Goal: Information Seeking & Learning: Learn about a topic

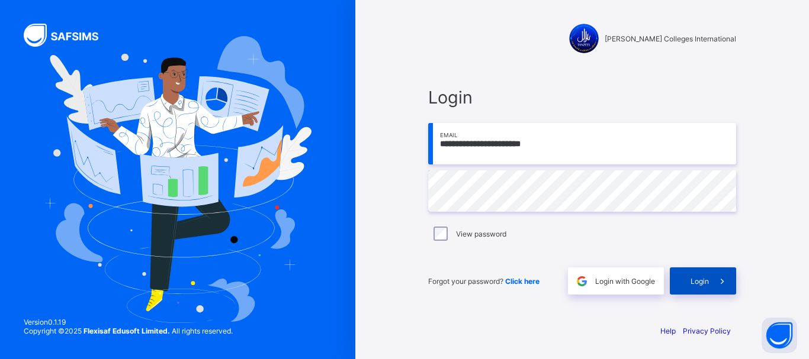
click at [688, 278] on div "Login" at bounding box center [702, 281] width 66 height 27
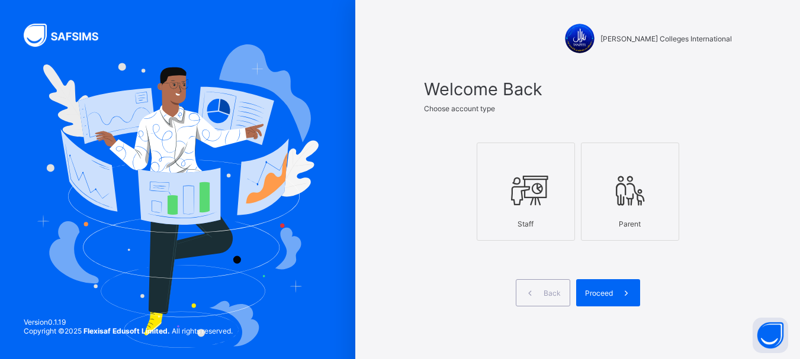
click at [540, 229] on div "Staff" at bounding box center [525, 224] width 85 height 21
click at [604, 295] on span "Proceed" at bounding box center [599, 293] width 28 height 9
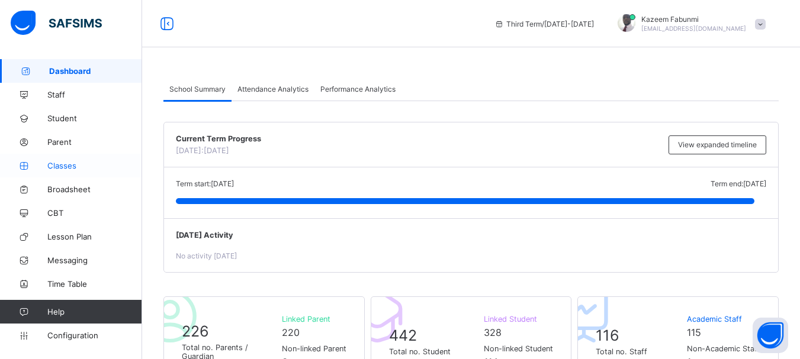
click at [59, 165] on span "Classes" at bounding box center [94, 165] width 95 height 9
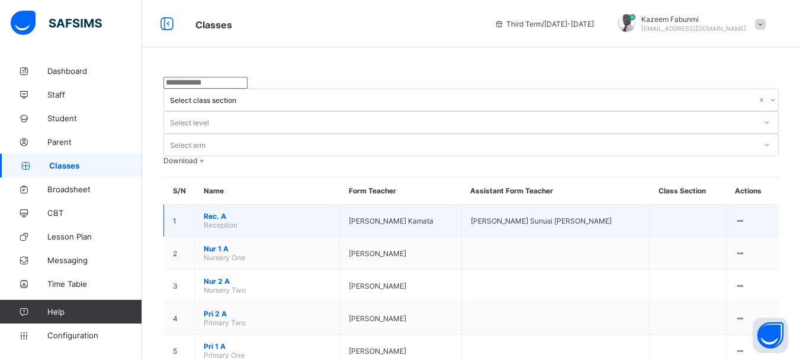
click at [208, 212] on span "Rec. A" at bounding box center [267, 216] width 127 height 9
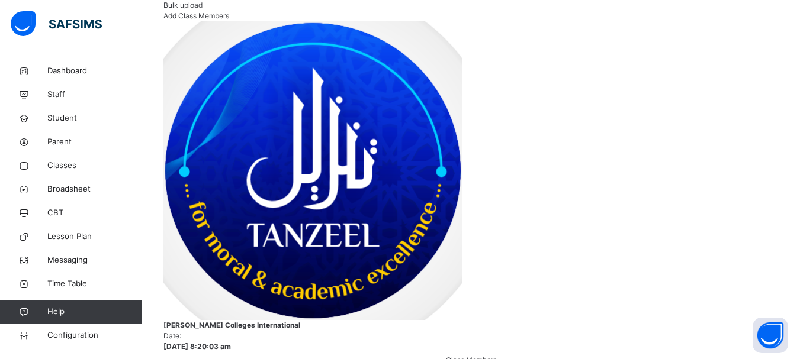
scroll to position [226, 0]
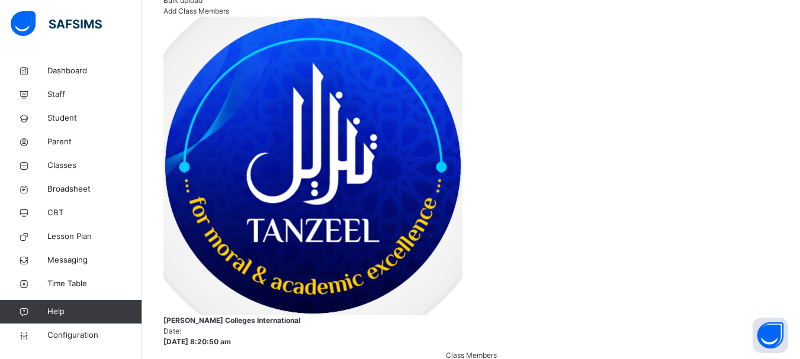
scroll to position [272, 0]
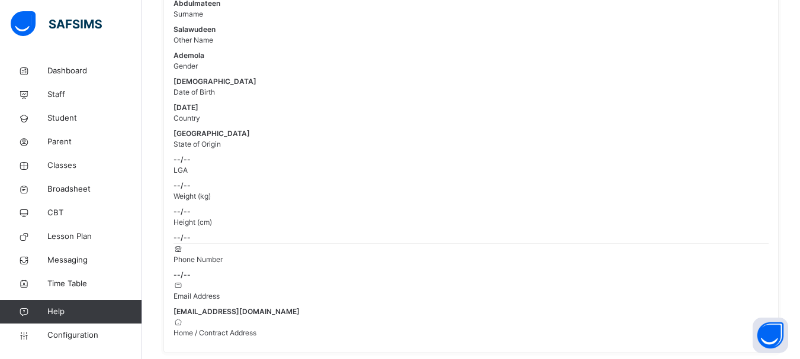
scroll to position [185, 0]
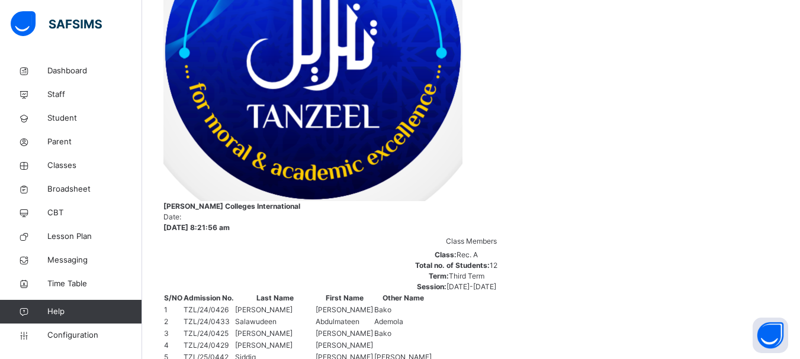
scroll to position [320, 0]
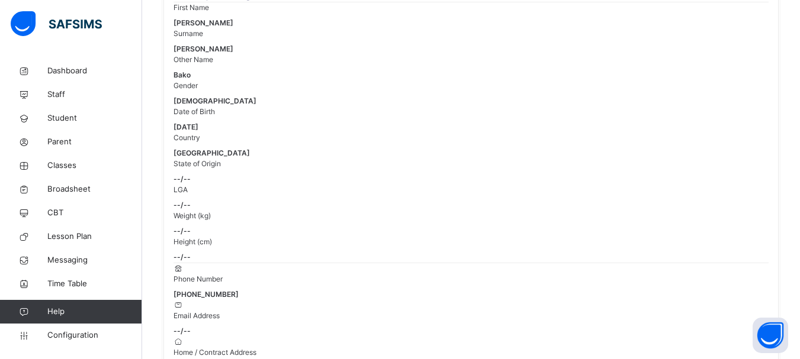
scroll to position [156, 0]
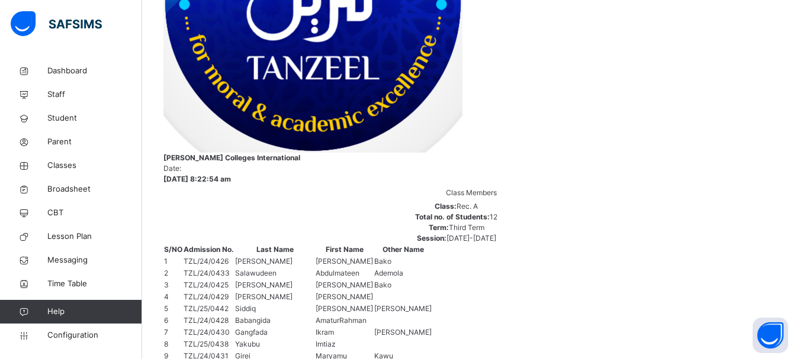
scroll to position [369, 0]
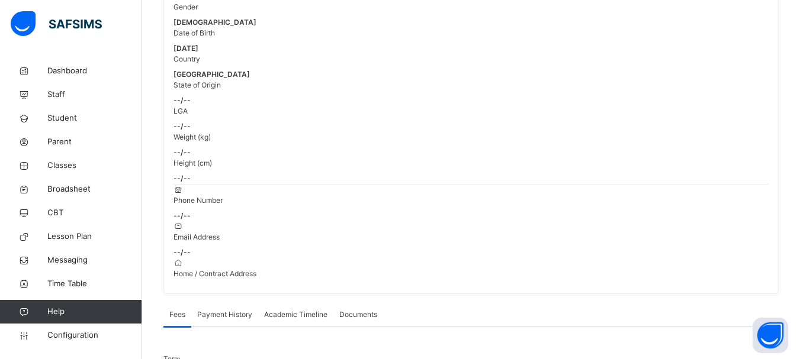
scroll to position [227, 0]
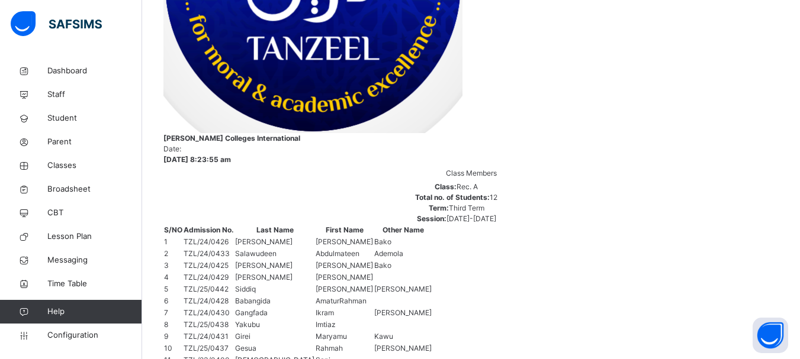
scroll to position [389, 0]
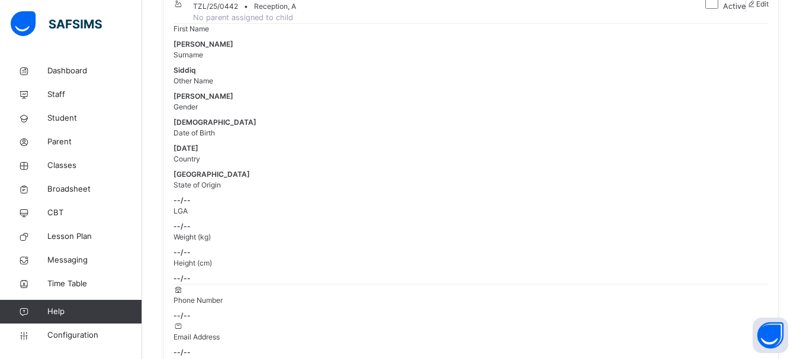
scroll to position [133, 0]
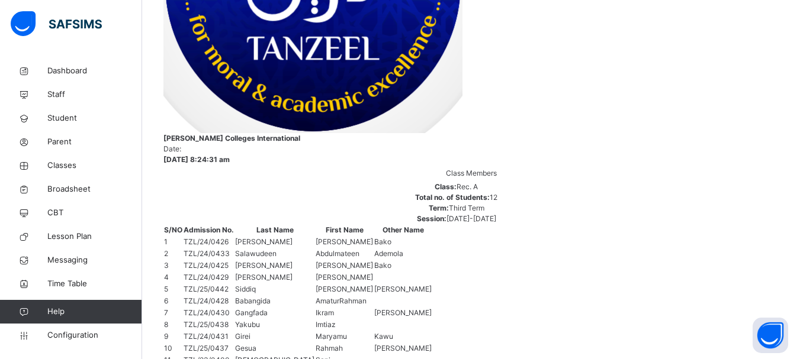
scroll to position [389, 0]
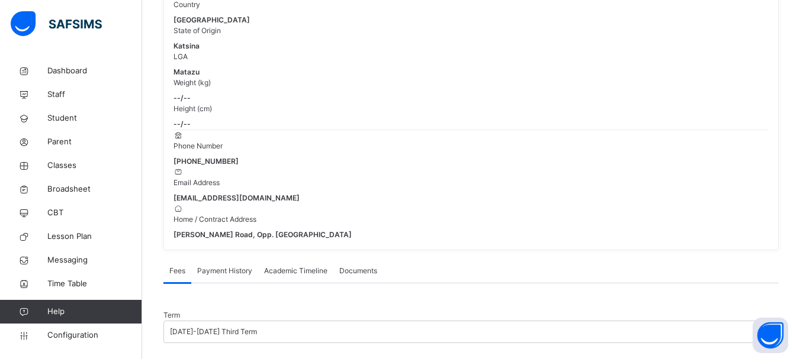
scroll to position [278, 0]
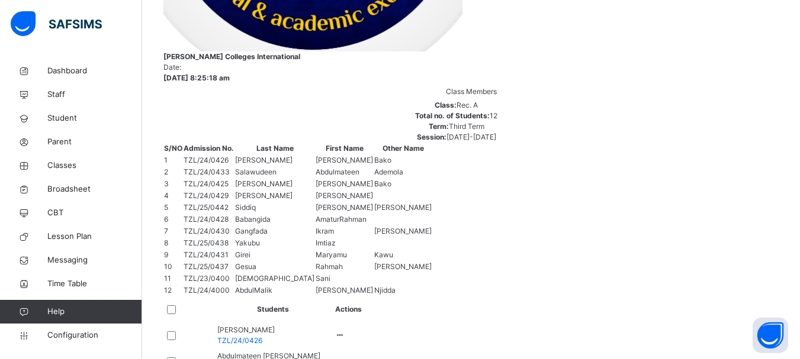
scroll to position [474, 0]
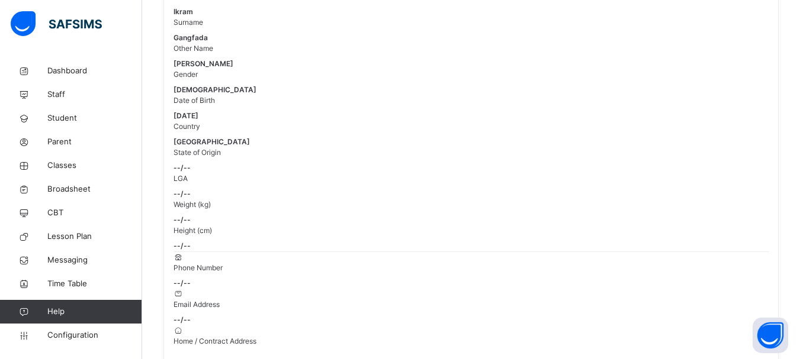
scroll to position [159, 0]
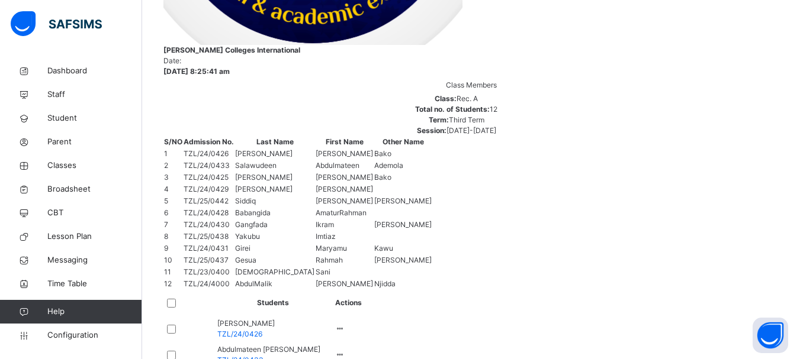
scroll to position [480, 0]
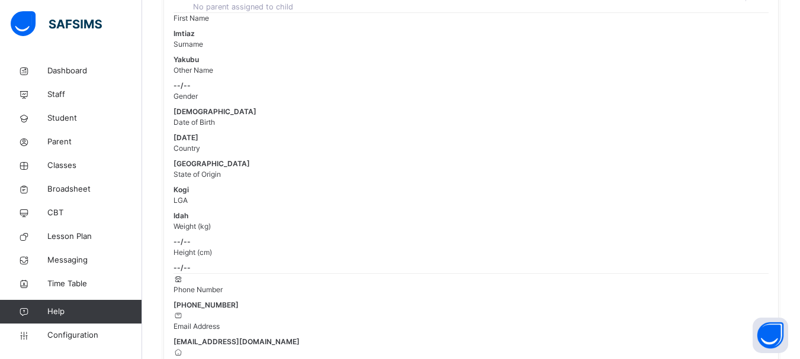
scroll to position [163, 0]
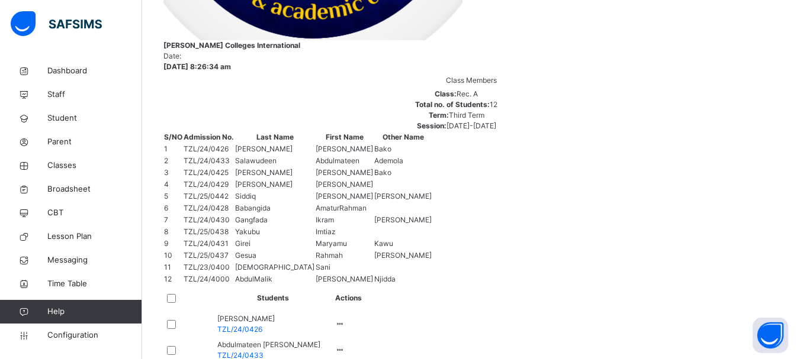
scroll to position [482, 0]
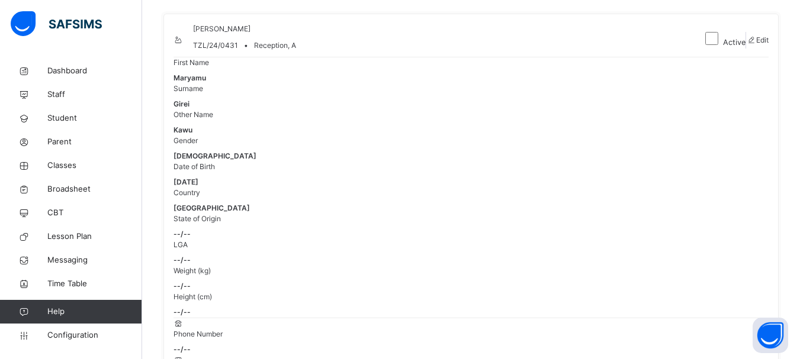
scroll to position [93, 0]
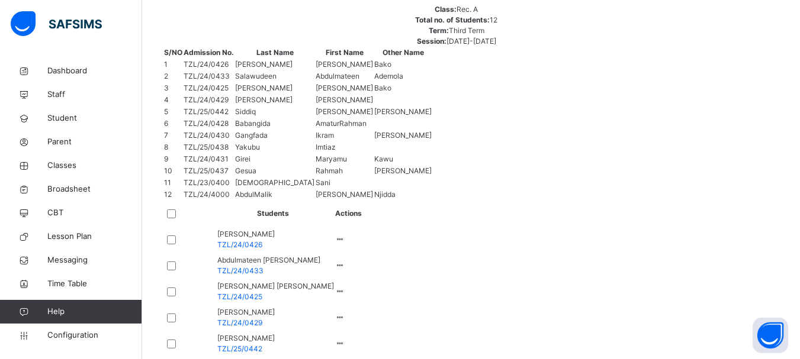
scroll to position [569, 0]
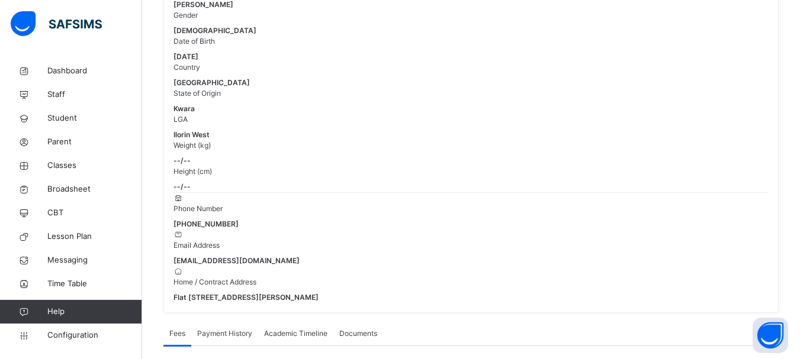
scroll to position [218, 0]
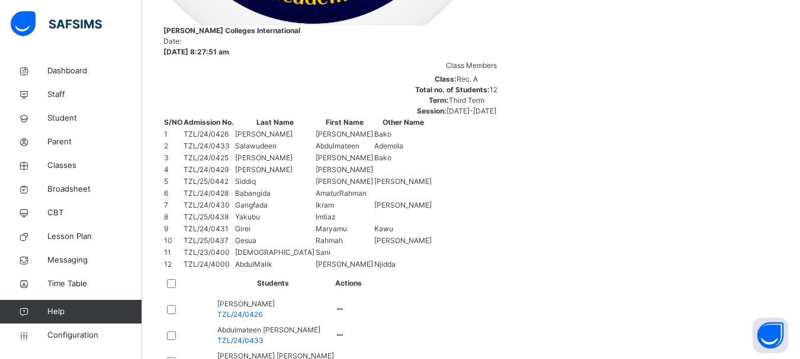
scroll to position [569, 0]
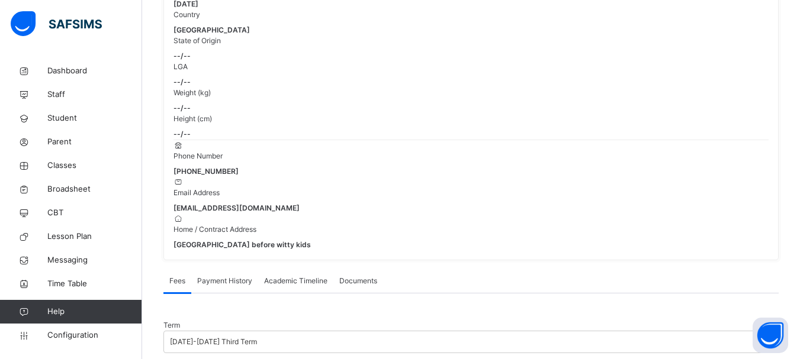
scroll to position [270, 0]
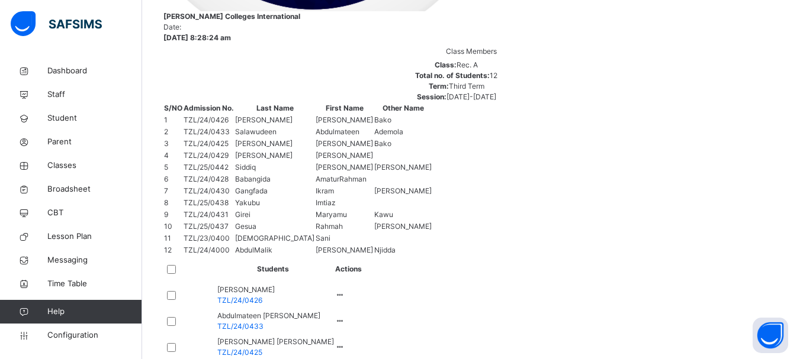
scroll to position [569, 0]
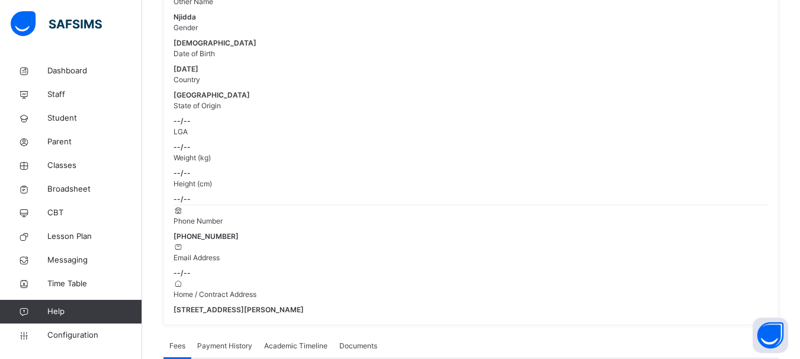
scroll to position [164, 0]
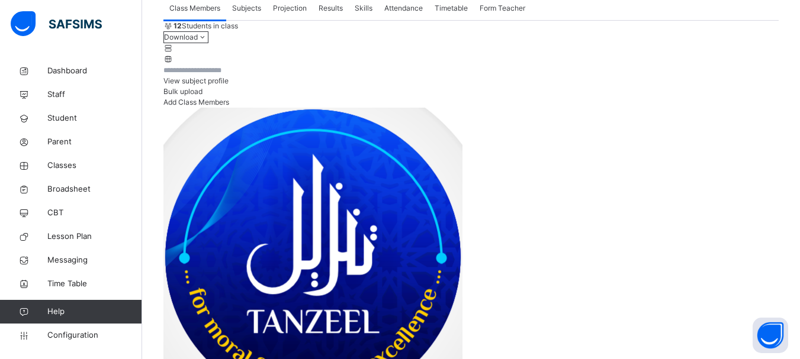
scroll to position [154, 0]
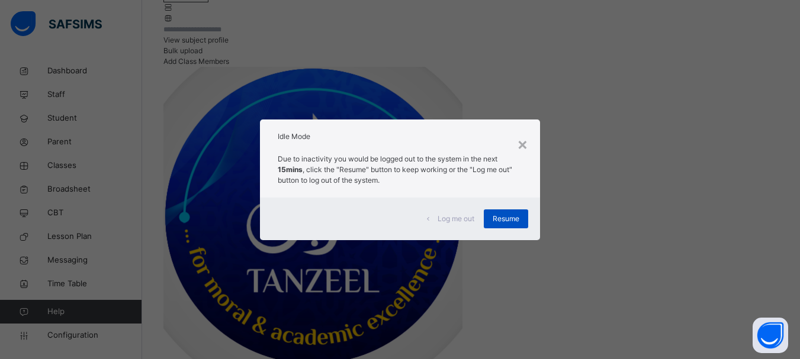
click at [513, 218] on span "Resume" at bounding box center [506, 219] width 27 height 11
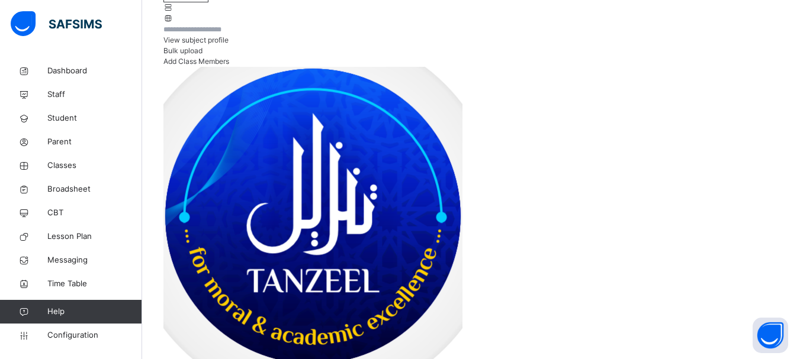
scroll to position [54, 0]
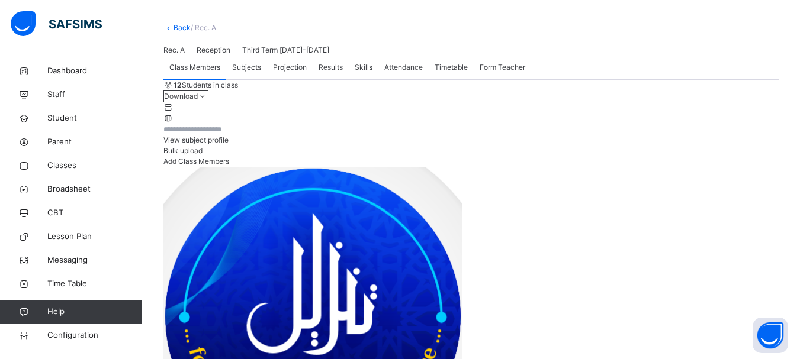
click at [178, 27] on link "Back" at bounding box center [181, 27] width 17 height 9
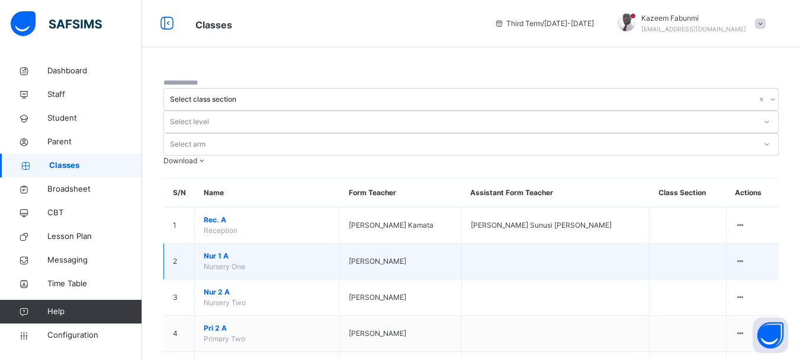
click at [217, 251] on span "Nur 1 A" at bounding box center [267, 256] width 127 height 11
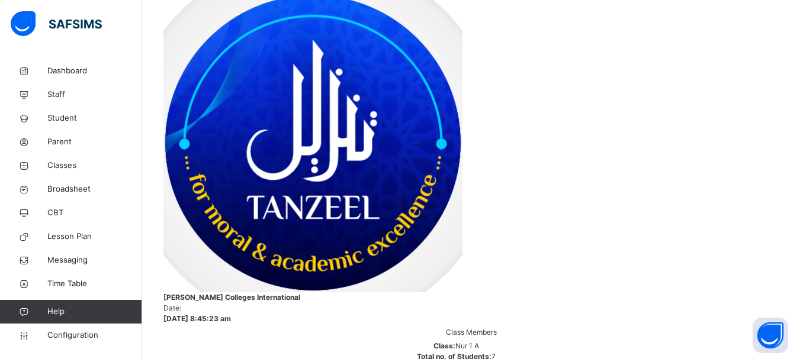
scroll to position [231, 0]
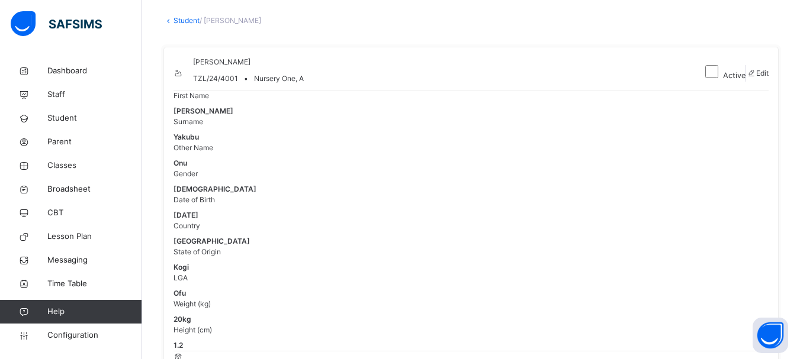
scroll to position [69, 0]
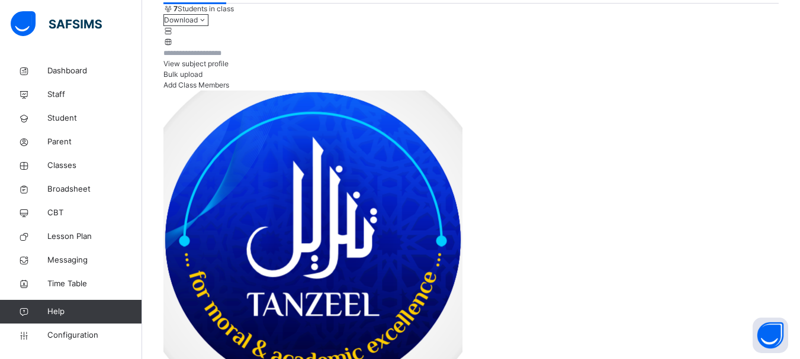
scroll to position [207, 0]
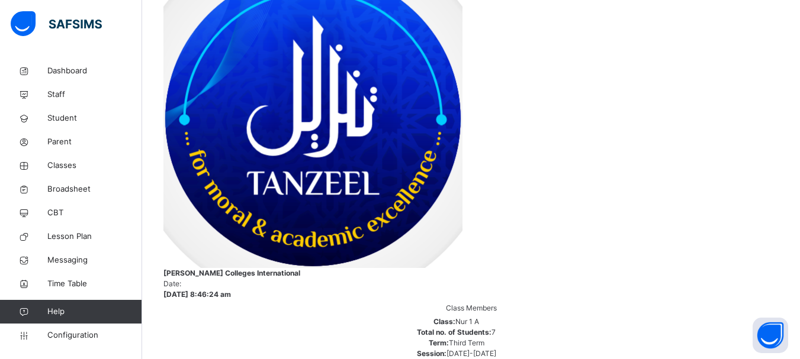
scroll to position [256, 0]
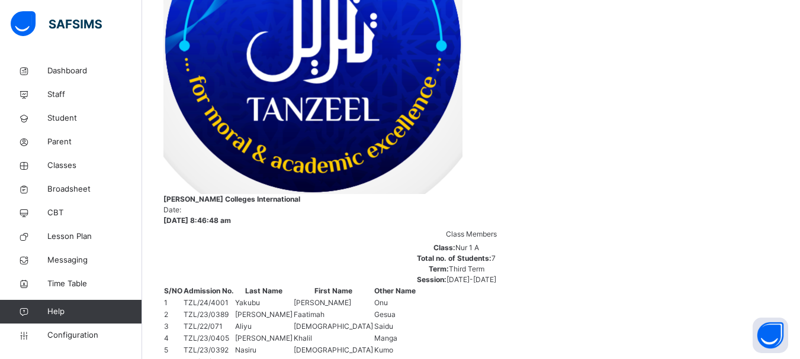
scroll to position [330, 0]
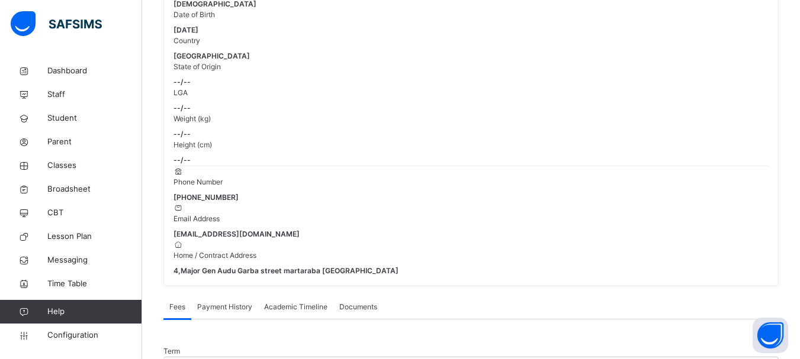
scroll to position [244, 0]
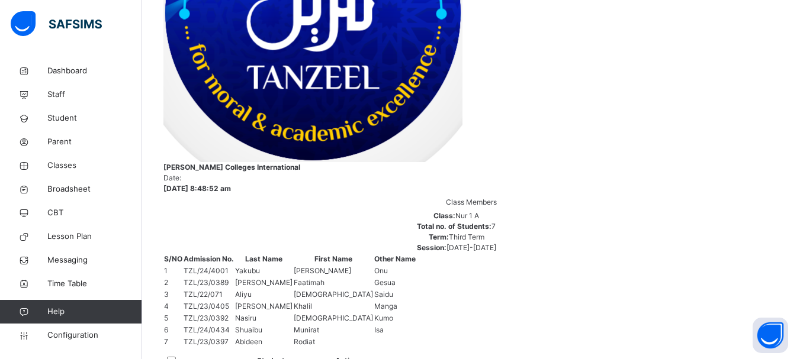
scroll to position [371, 0]
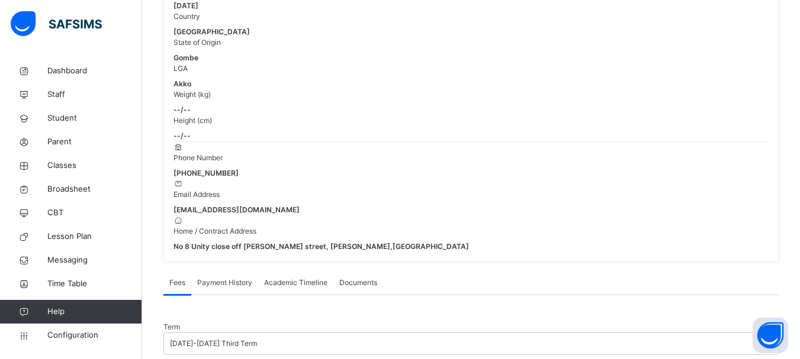
scroll to position [265, 0]
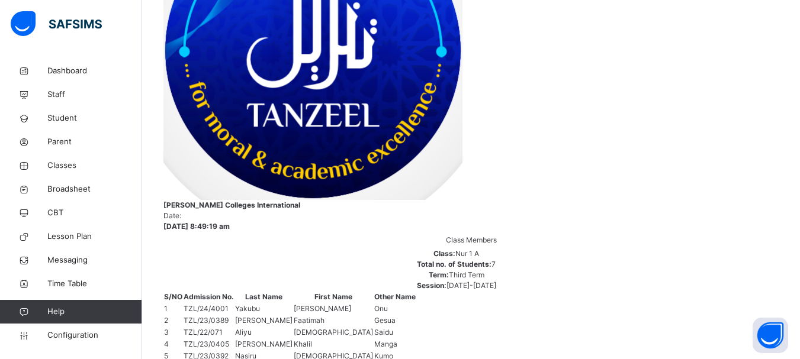
scroll to position [371, 0]
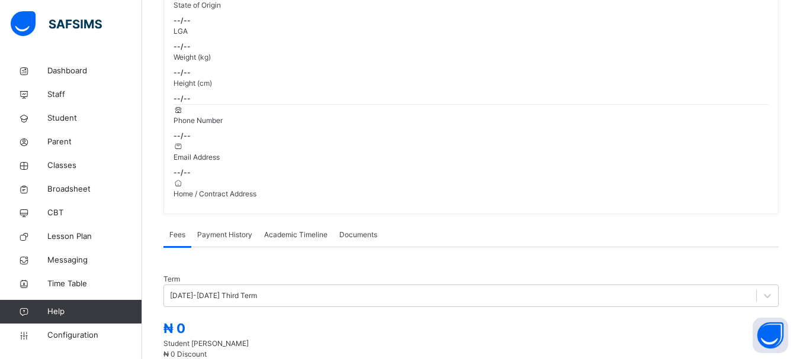
scroll to position [289, 0]
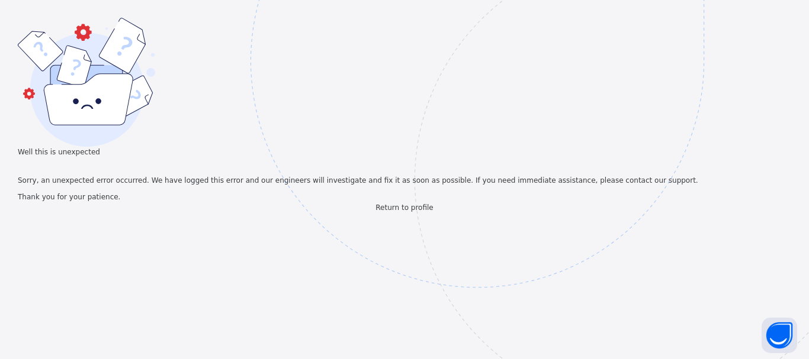
click at [808, 124] on img at bounding box center [558, 120] width 617 height 572
click at [141, 71] on div "Well this is unexpected Sorry, an unexpected error occurred. We have logged thi…" at bounding box center [404, 179] width 809 height 359
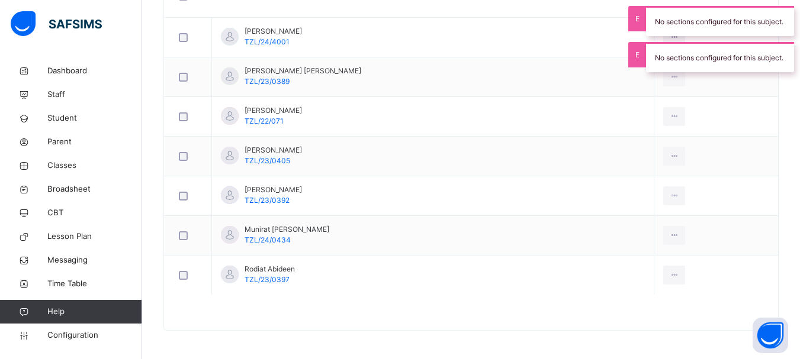
scroll to position [371, 0]
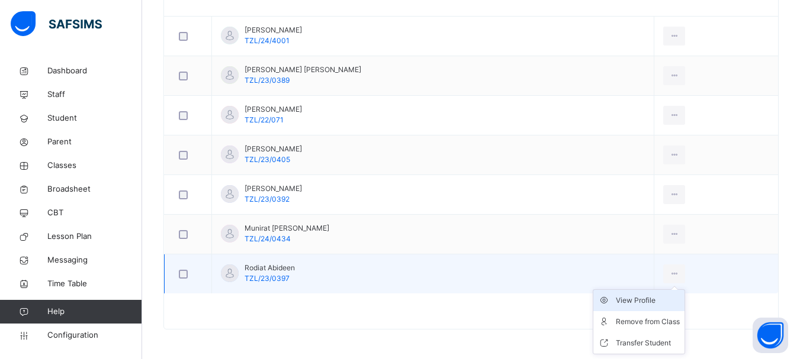
click at [616, 298] on div "View Profile" at bounding box center [648, 301] width 64 height 12
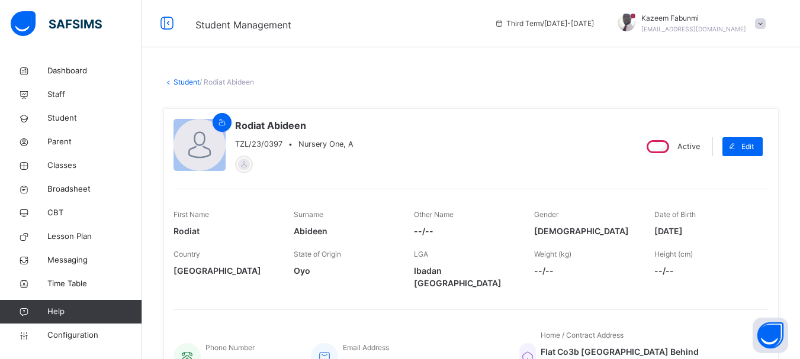
click at [178, 82] on link "Student" at bounding box center [186, 82] width 26 height 9
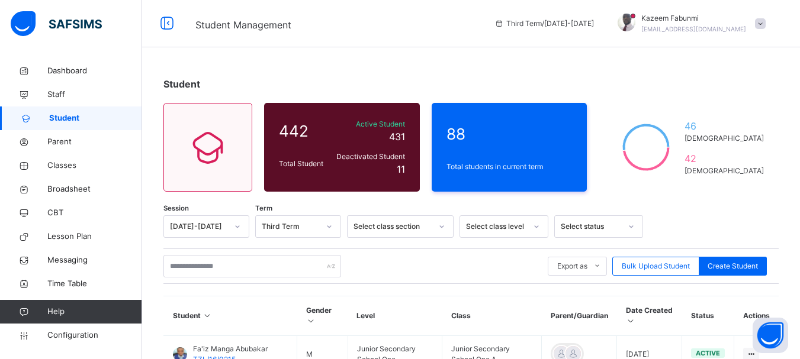
scroll to position [95, 0]
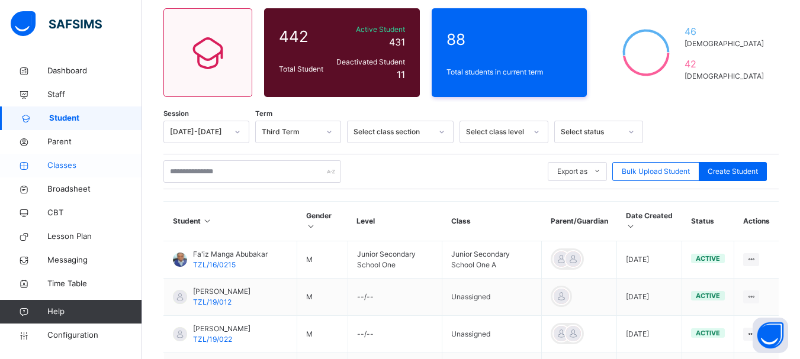
click at [67, 162] on span "Classes" at bounding box center [94, 166] width 95 height 12
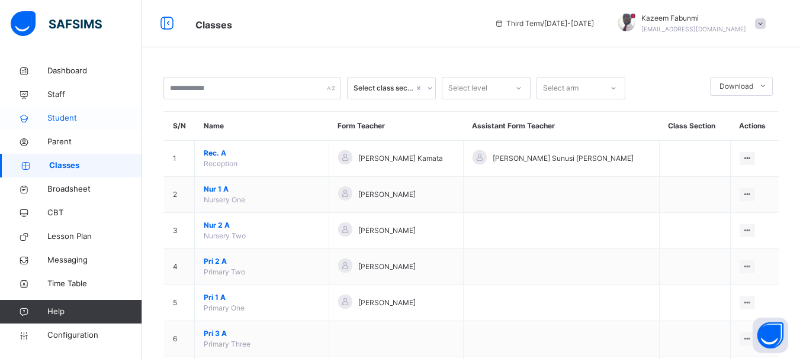
click at [59, 121] on span "Student" at bounding box center [94, 118] width 95 height 12
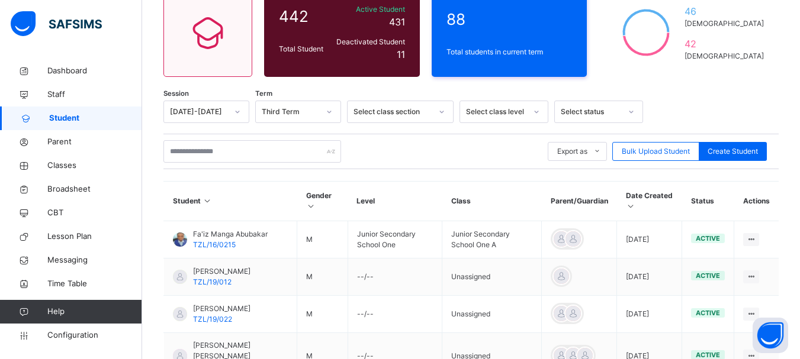
scroll to position [105, 0]
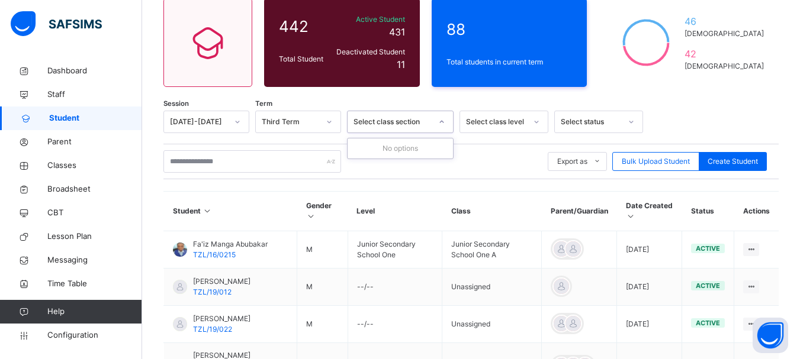
click at [443, 117] on icon at bounding box center [441, 122] width 7 height 12
click at [443, 117] on div at bounding box center [442, 121] width 20 height 19
click at [537, 122] on icon at bounding box center [536, 122] width 7 height 12
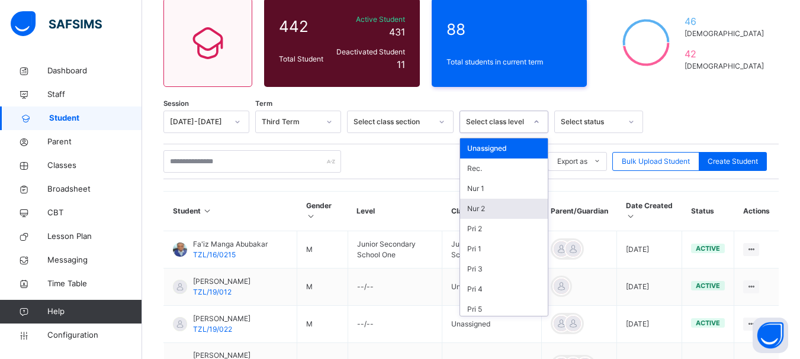
click at [496, 207] on div "Nur 2" at bounding box center [504, 209] width 88 height 20
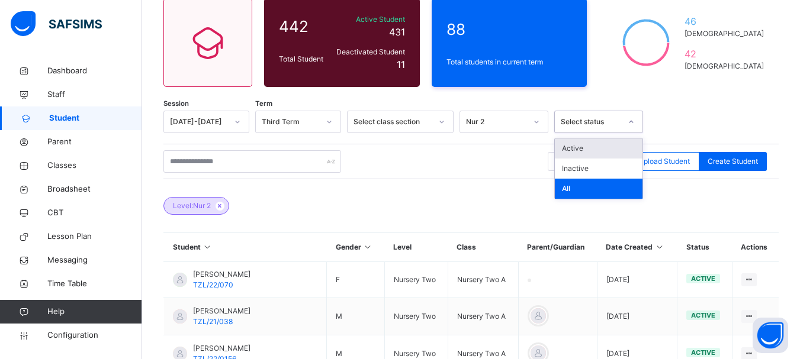
click at [626, 128] on div at bounding box center [631, 121] width 20 height 19
click at [588, 148] on div "Active" at bounding box center [599, 149] width 88 height 20
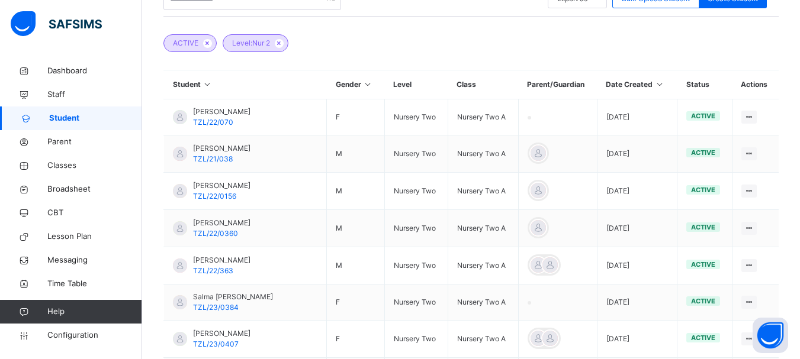
scroll to position [266, 0]
click at [66, 163] on span "Classes" at bounding box center [94, 166] width 95 height 12
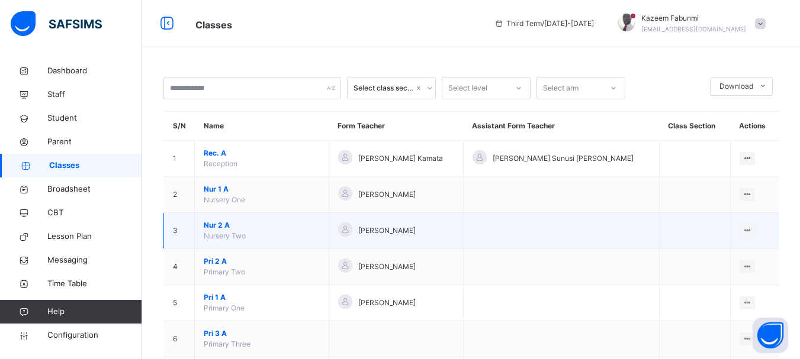
click at [220, 225] on span "Nur 2 A" at bounding box center [262, 225] width 116 height 11
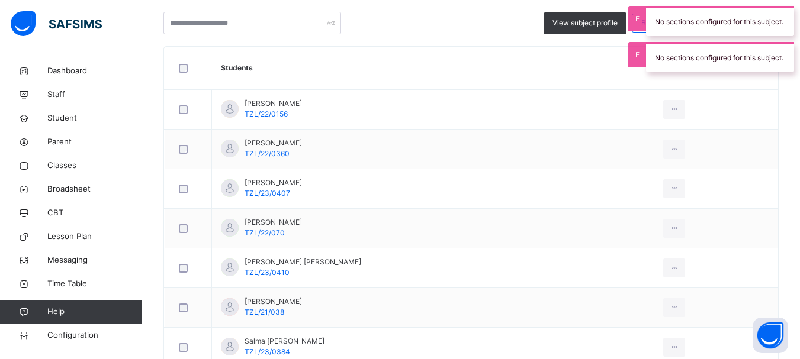
scroll to position [302, 0]
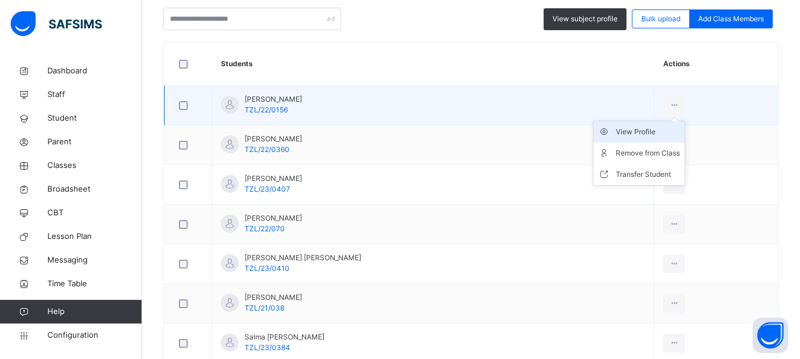
click at [616, 134] on div "View Profile" at bounding box center [648, 132] width 64 height 12
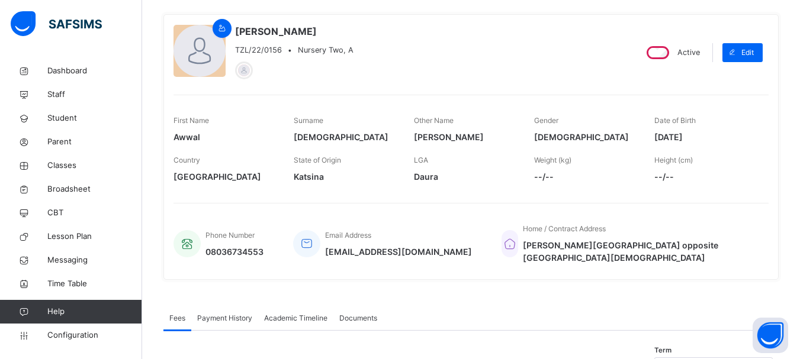
scroll to position [79, 0]
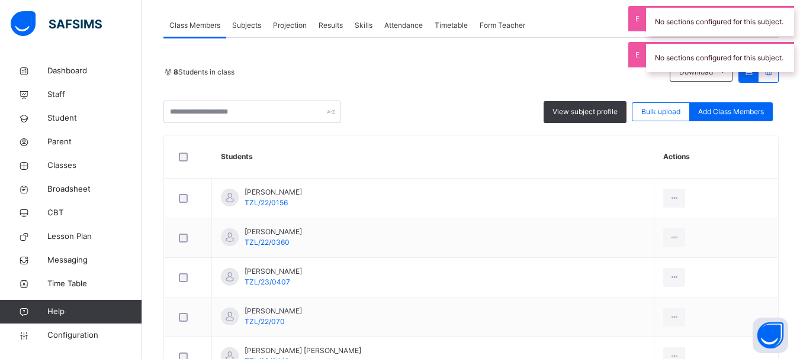
scroll to position [210, 0]
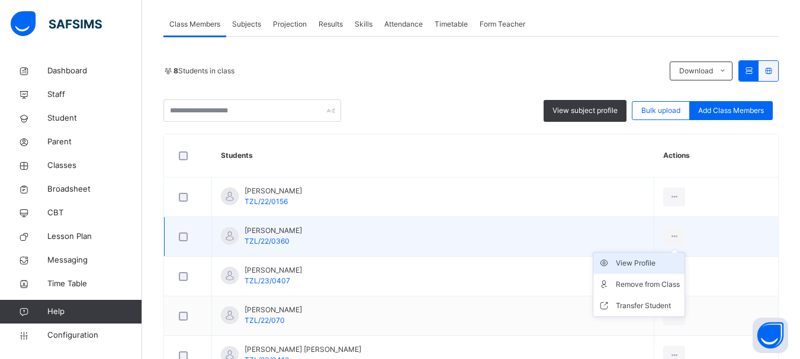
click at [623, 263] on div "View Profile" at bounding box center [648, 263] width 64 height 12
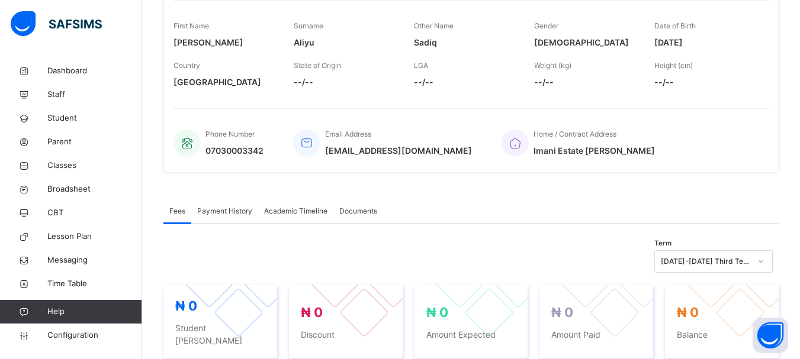
scroll to position [188, 0]
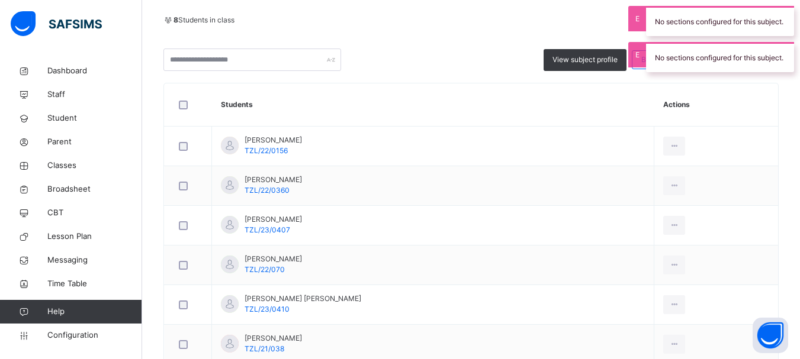
scroll to position [267, 0]
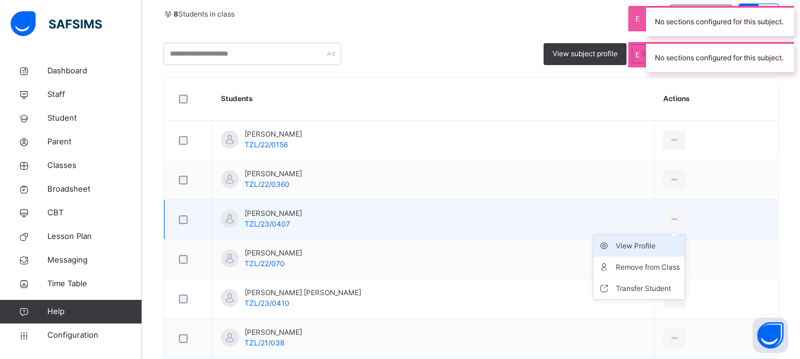
click at [633, 244] on div "View Profile" at bounding box center [648, 246] width 64 height 12
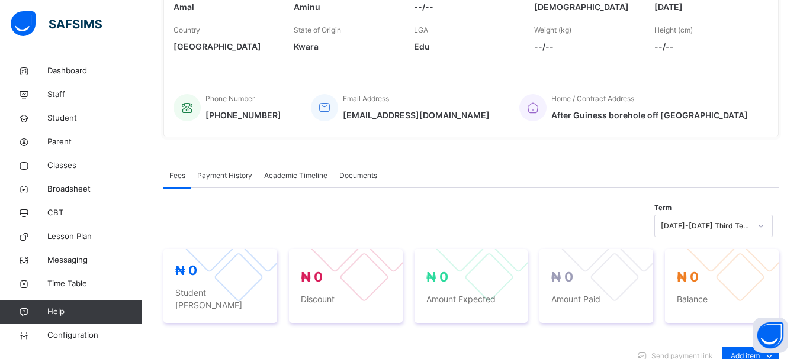
scroll to position [221, 0]
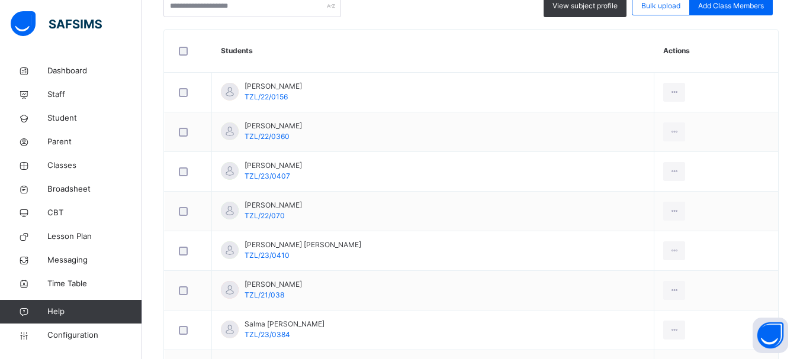
scroll to position [339, 0]
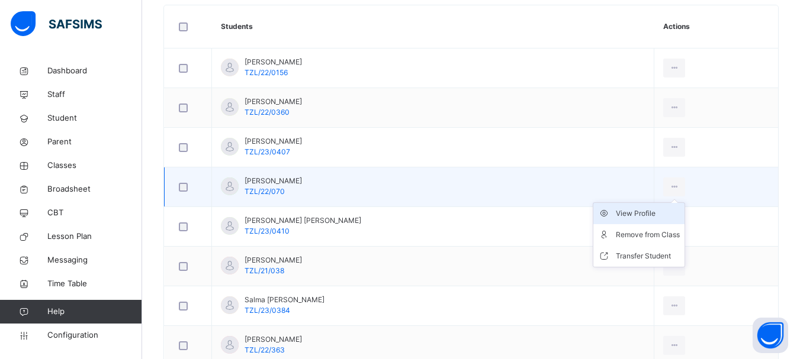
click at [628, 213] on div "View Profile" at bounding box center [648, 214] width 64 height 12
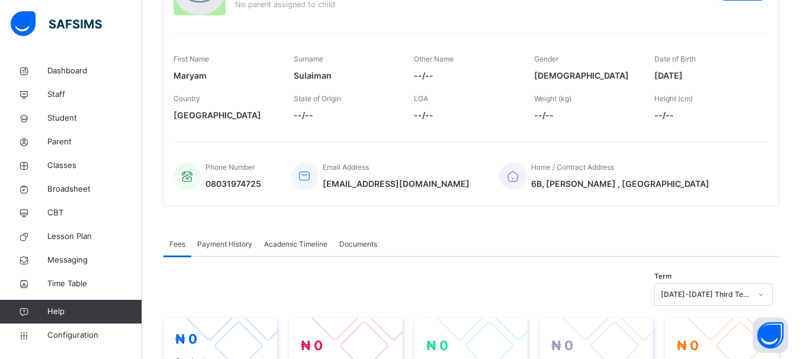
scroll to position [154, 0]
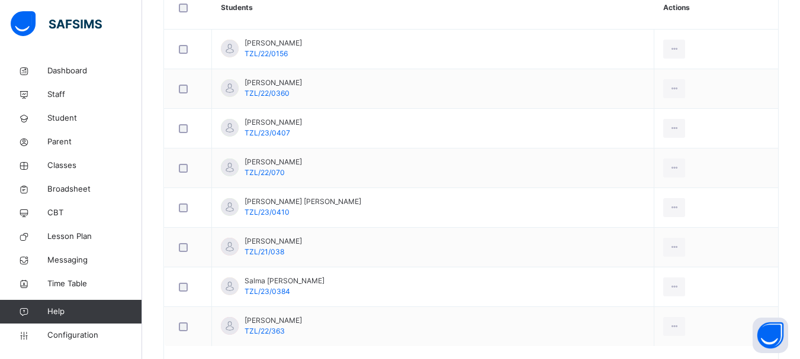
scroll to position [368, 0]
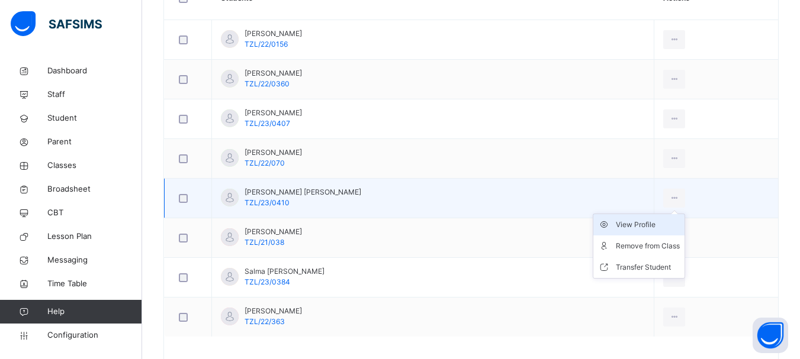
click at [623, 225] on div "View Profile" at bounding box center [648, 225] width 64 height 12
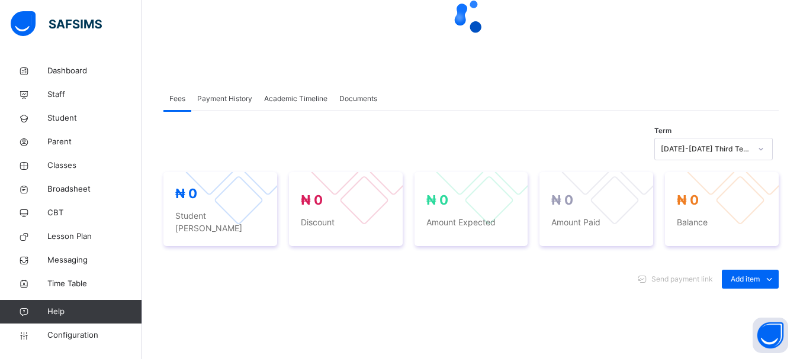
scroll to position [134, 0]
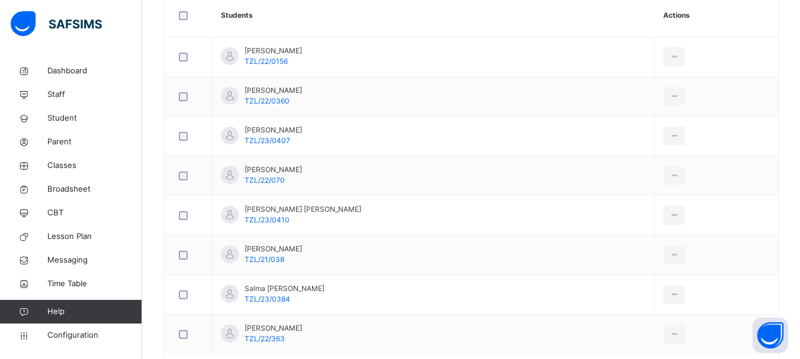
scroll to position [356, 0]
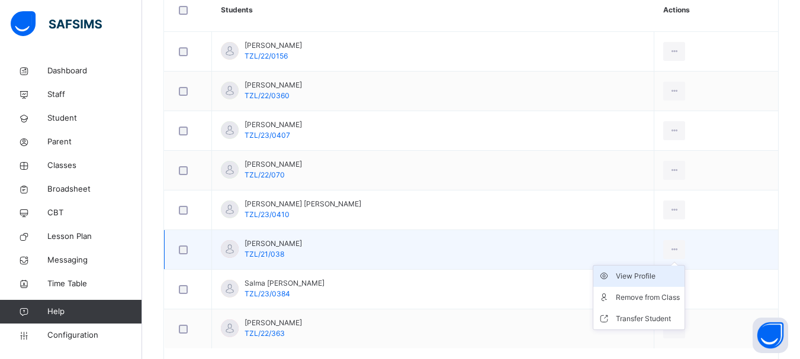
click at [625, 276] on div "View Profile" at bounding box center [648, 277] width 64 height 12
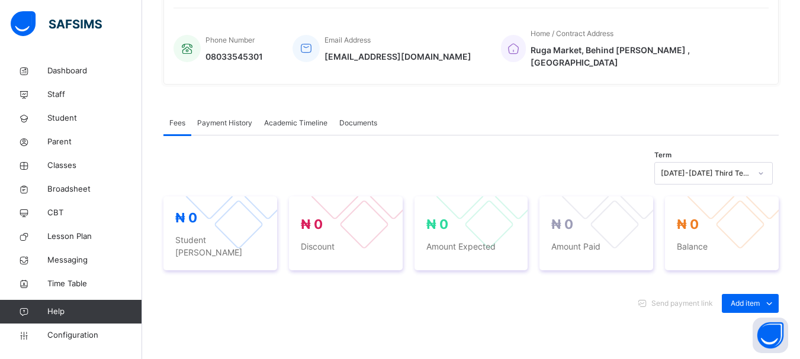
scroll to position [356, 0]
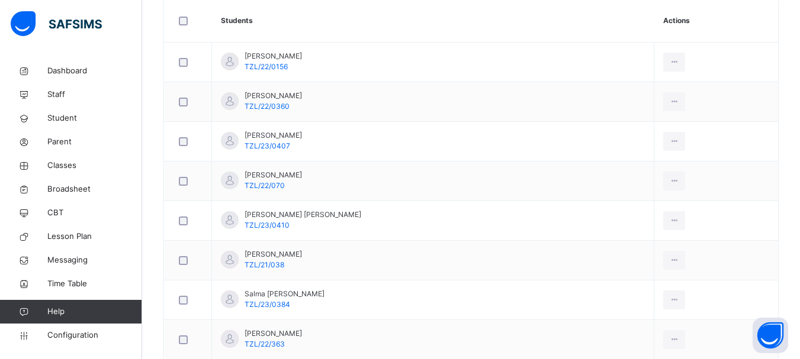
scroll to position [372, 0]
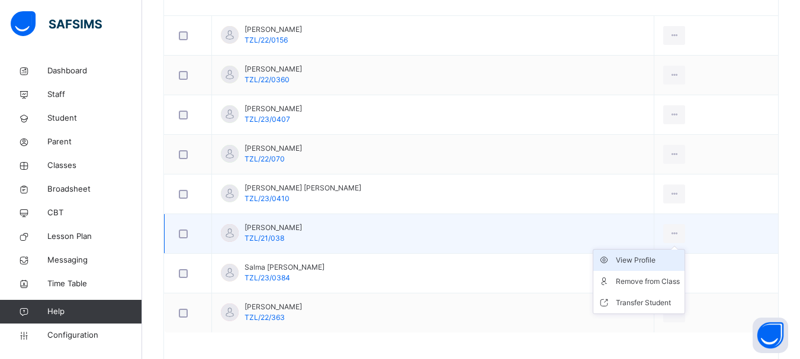
click at [638, 259] on div "View Profile" at bounding box center [648, 261] width 64 height 12
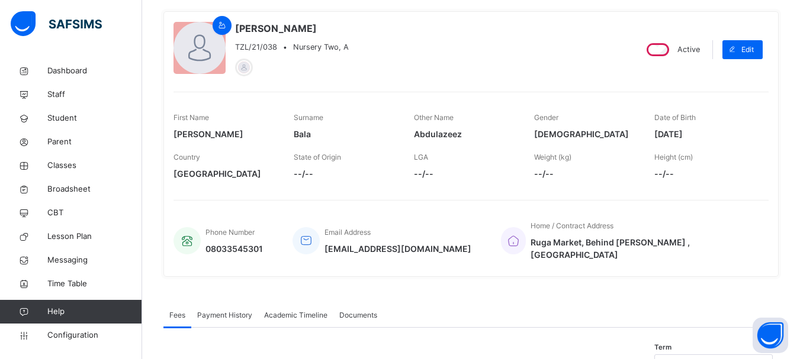
scroll to position [131, 0]
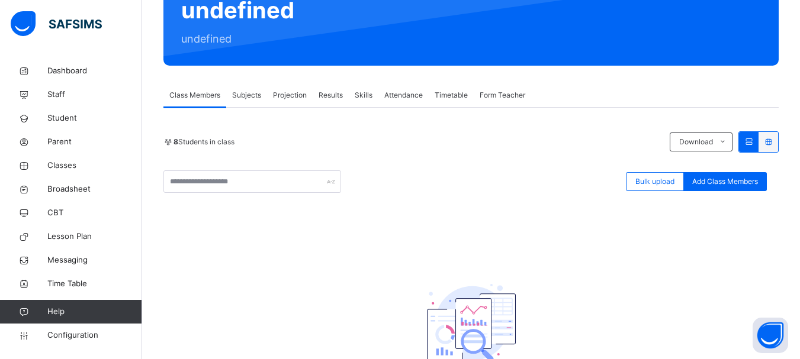
scroll to position [124, 0]
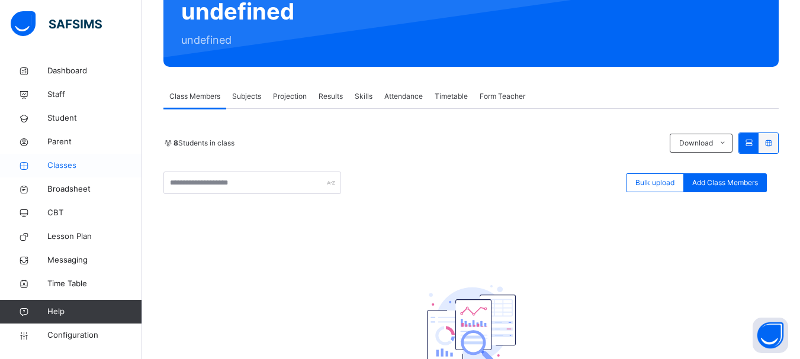
click at [69, 167] on span "Classes" at bounding box center [94, 166] width 95 height 12
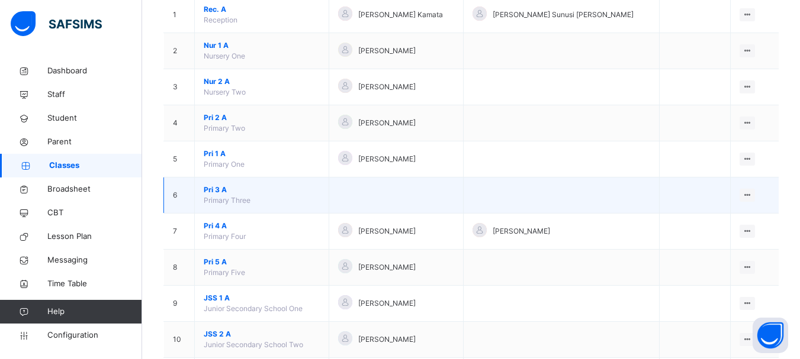
scroll to position [143, 0]
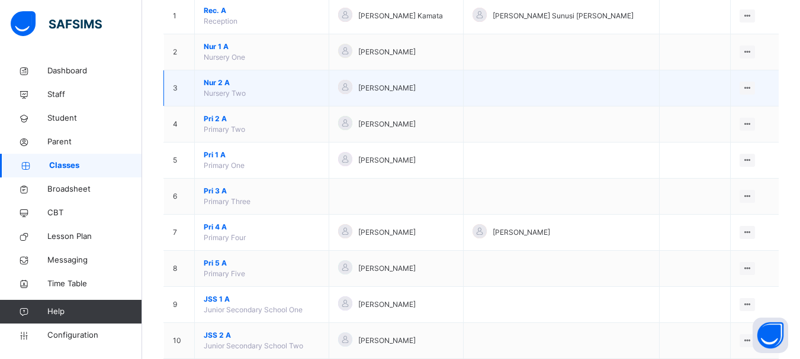
click at [215, 83] on span "Nur 2 A" at bounding box center [262, 83] width 116 height 11
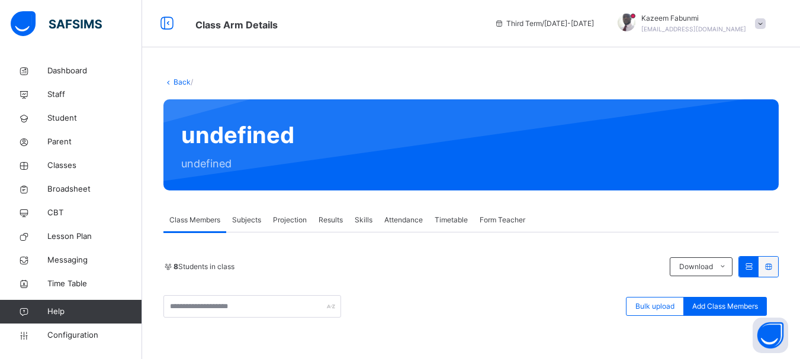
click at [176, 78] on link "Back" at bounding box center [181, 82] width 17 height 9
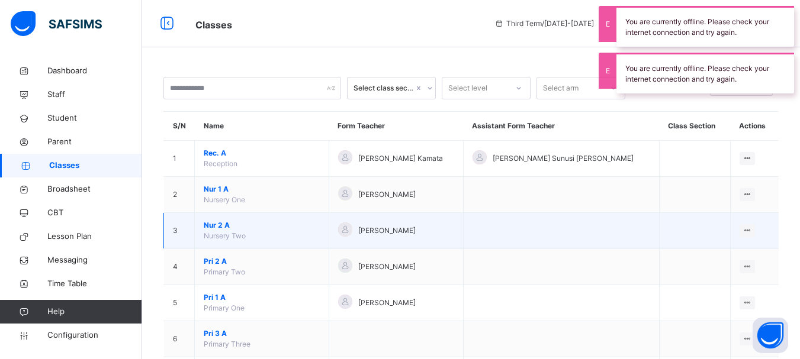
click at [224, 223] on span "Nur 2 A" at bounding box center [262, 225] width 116 height 11
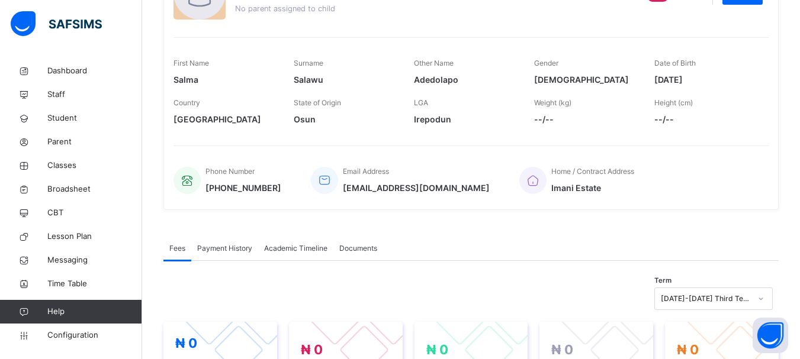
scroll to position [147, 0]
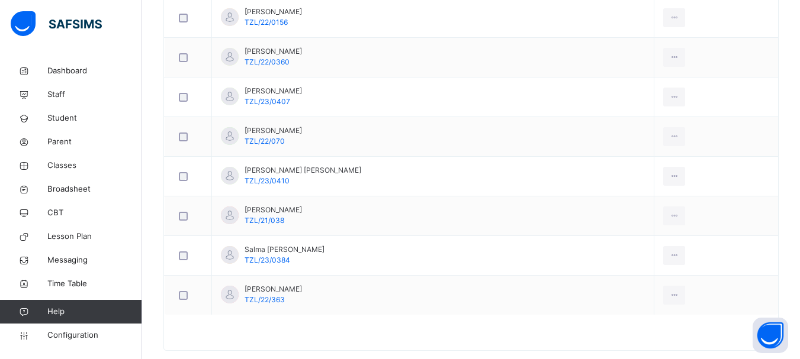
scroll to position [392, 0]
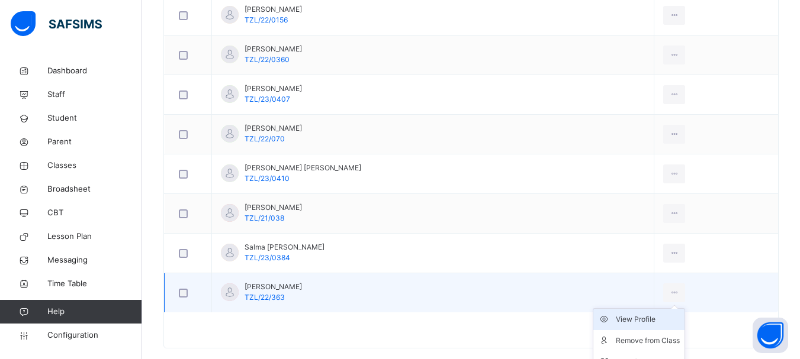
click at [629, 318] on div "View Profile" at bounding box center [648, 320] width 64 height 12
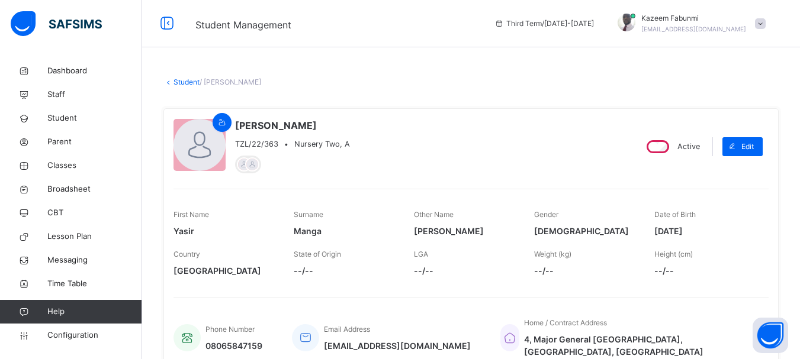
click at [186, 85] on link "Student" at bounding box center [186, 82] width 26 height 9
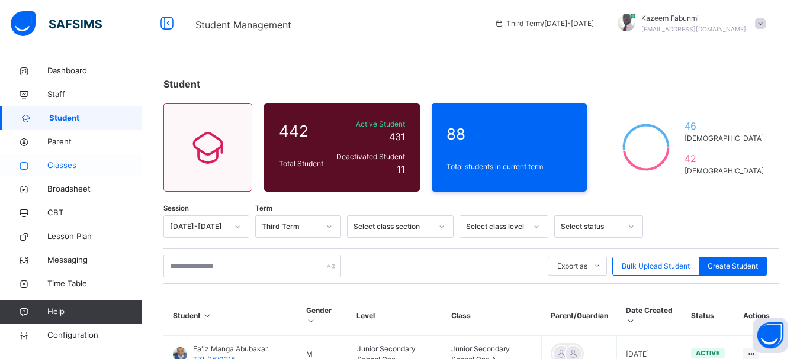
click at [58, 160] on span "Classes" at bounding box center [94, 166] width 95 height 12
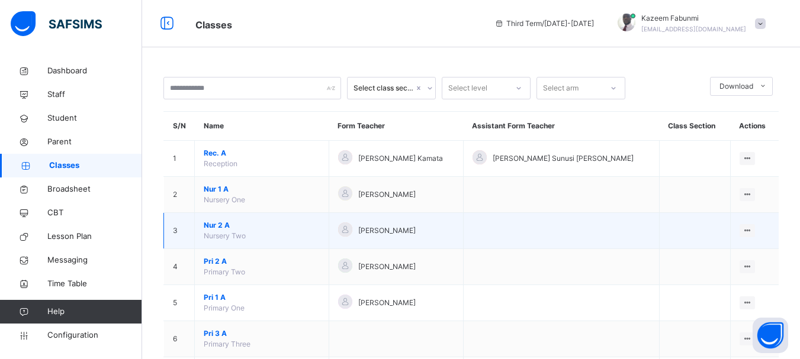
click at [227, 223] on span "Nur 2 A" at bounding box center [262, 225] width 116 height 11
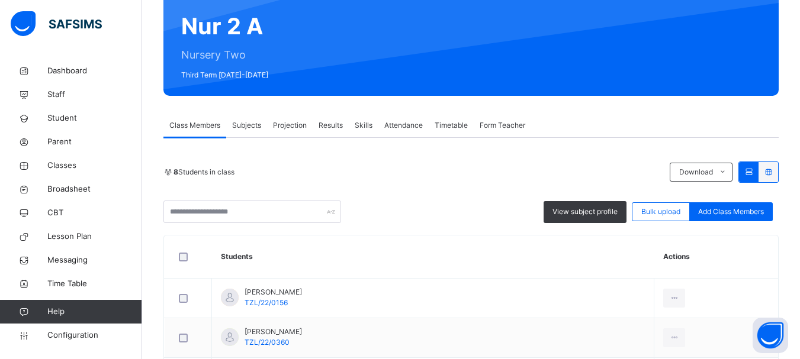
scroll to position [108, 0]
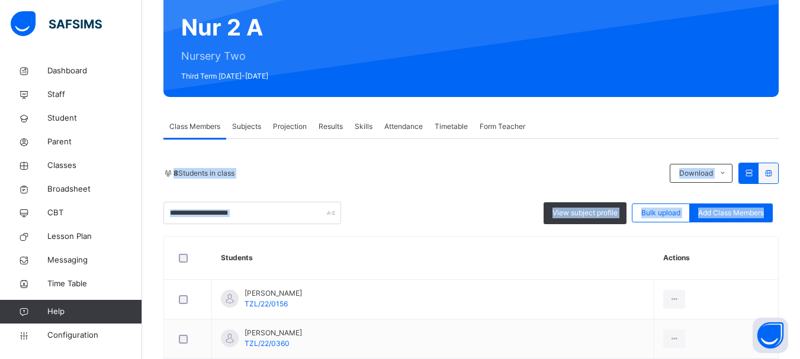
drag, startPoint x: 778, startPoint y: 130, endPoint x: 765, endPoint y: 235, distance: 105.5
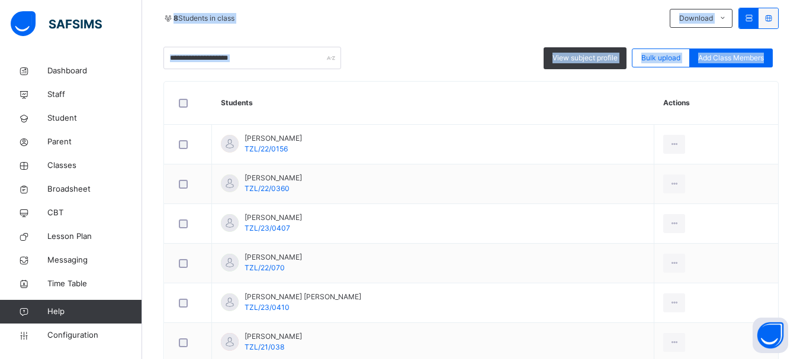
scroll to position [275, 0]
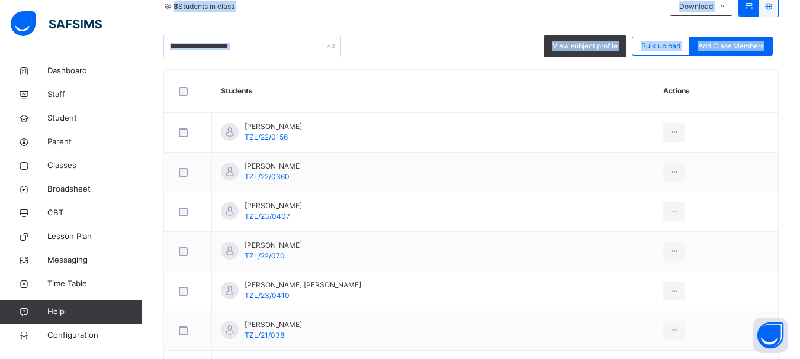
click at [792, 258] on div "Back / Nur 2 A Nur 2 A Nursery Two Third Term 2024-2025 Class Members Subjects …" at bounding box center [471, 140] width 658 height 711
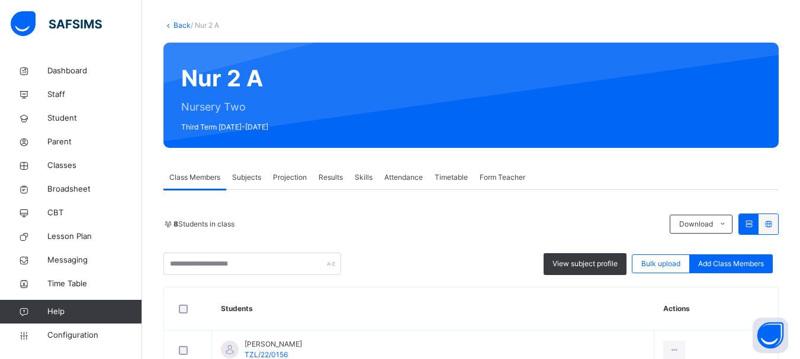
scroll to position [44, 0]
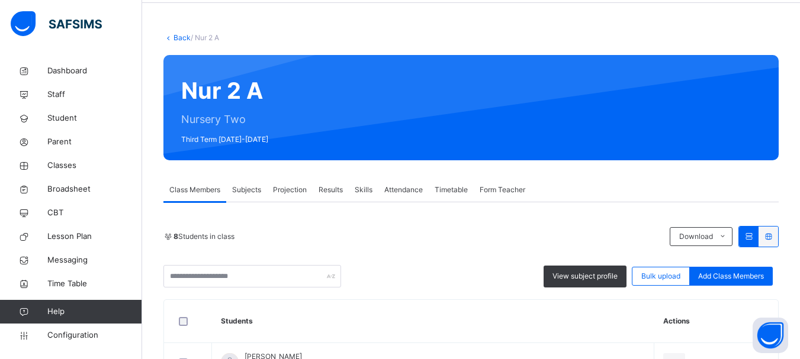
click at [179, 37] on link "Back" at bounding box center [181, 37] width 17 height 9
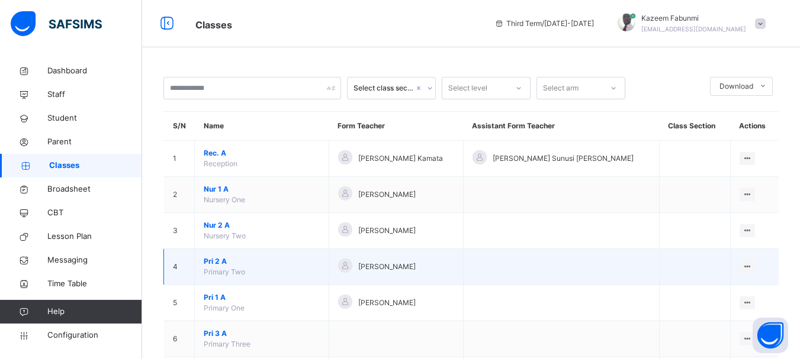
click at [224, 260] on span "Pri 2 A" at bounding box center [262, 261] width 116 height 11
